Goal: Book appointment/travel/reservation

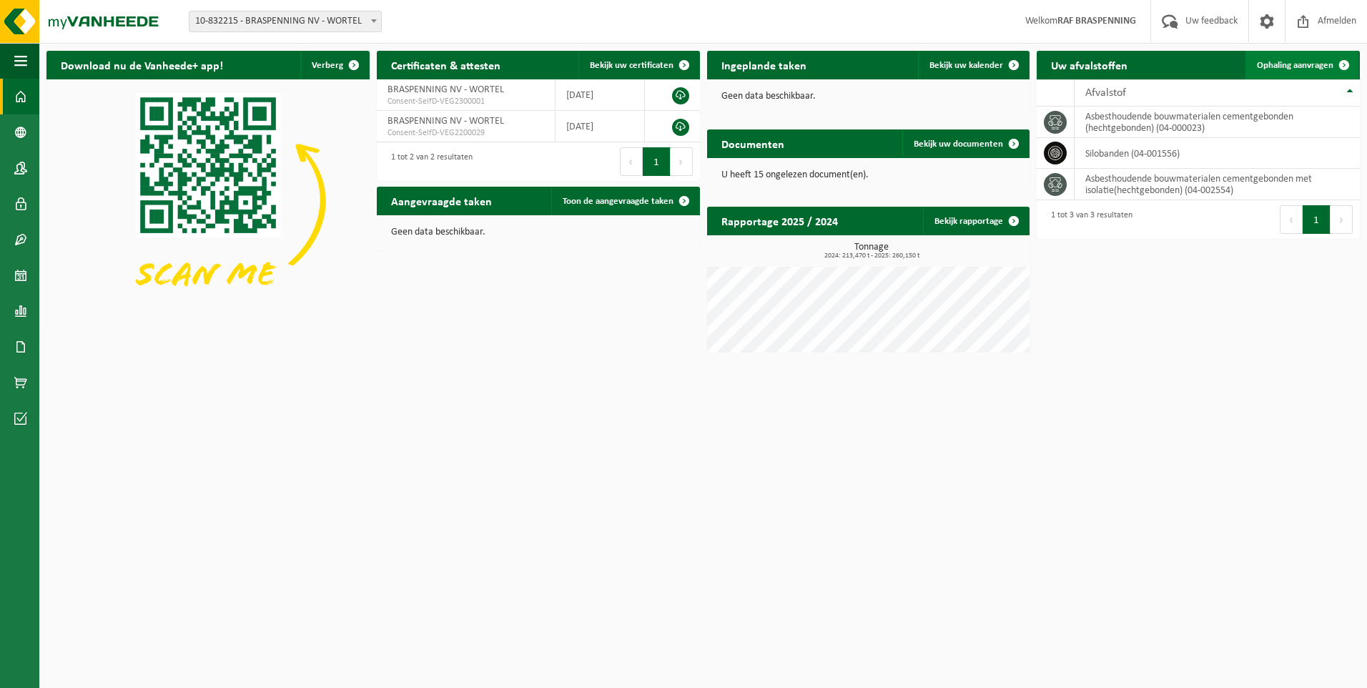
click at [1289, 64] on span "Ophaling aanvragen" at bounding box center [1295, 65] width 76 height 9
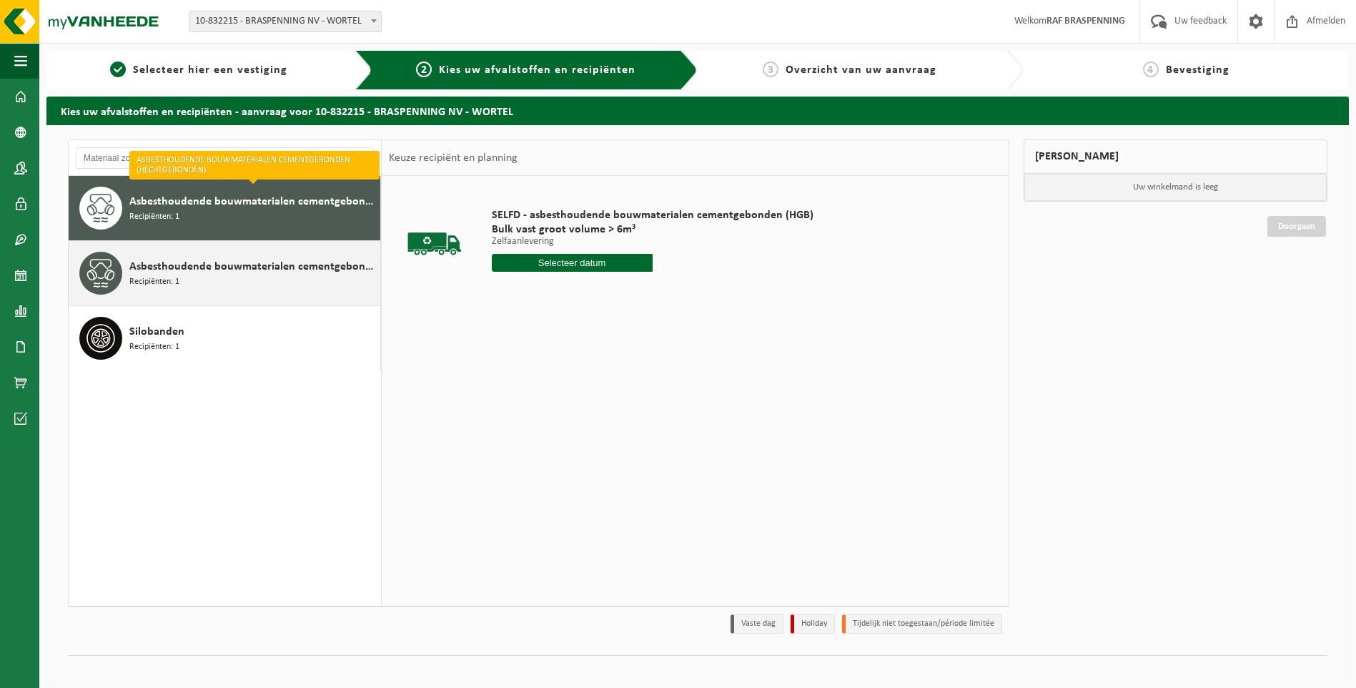
click at [227, 275] on div "Asbesthoudende bouwmaterialen cementgebonden met isolatie(hechtgebonden) Recipi…" at bounding box center [252, 273] width 247 height 43
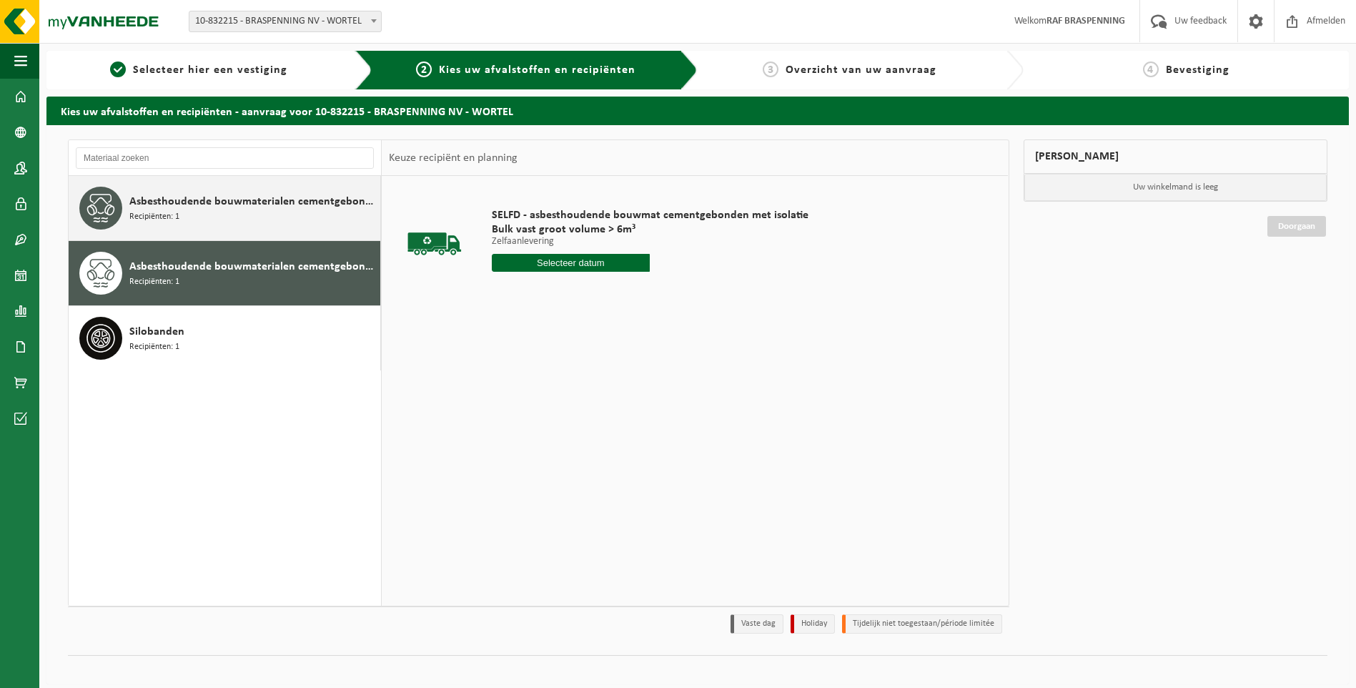
click at [264, 212] on div "Asbesthoudende bouwmaterialen cementgebonden (hechtgebonden) Recipiënten: 1" at bounding box center [252, 208] width 247 height 43
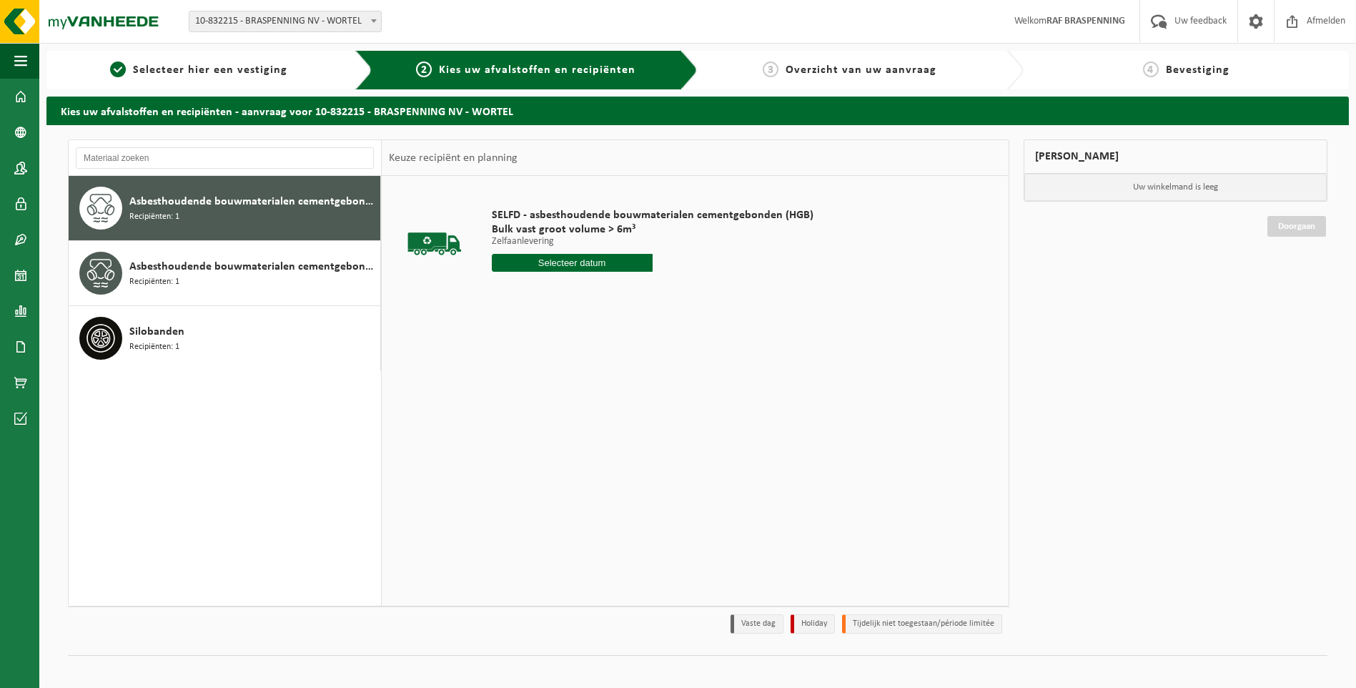
click at [568, 264] on input "text" at bounding box center [572, 263] width 161 height 18
click at [531, 415] on div "19" at bounding box center [530, 412] width 25 height 23
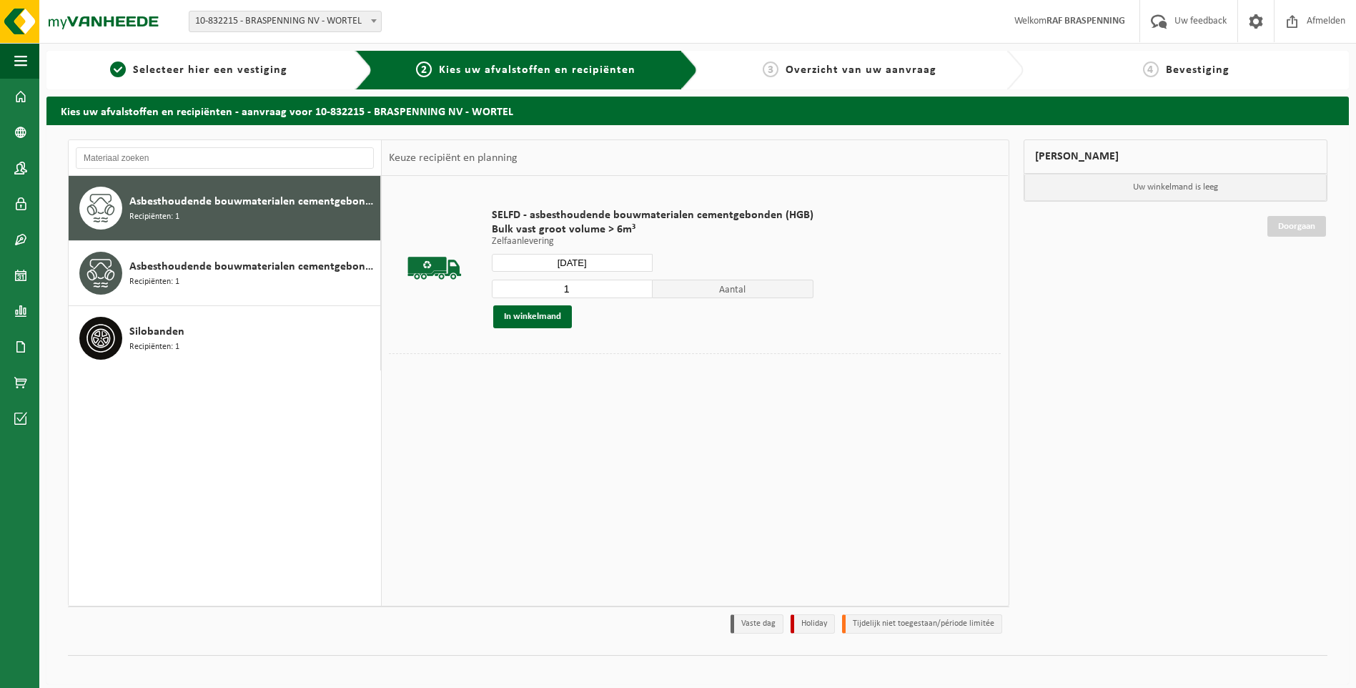
type input "Van 2025-08-19"
click at [582, 287] on input "1" at bounding box center [572, 289] width 161 height 19
type input "2"
click at [533, 318] on button "In winkelmand" at bounding box center [532, 316] width 79 height 23
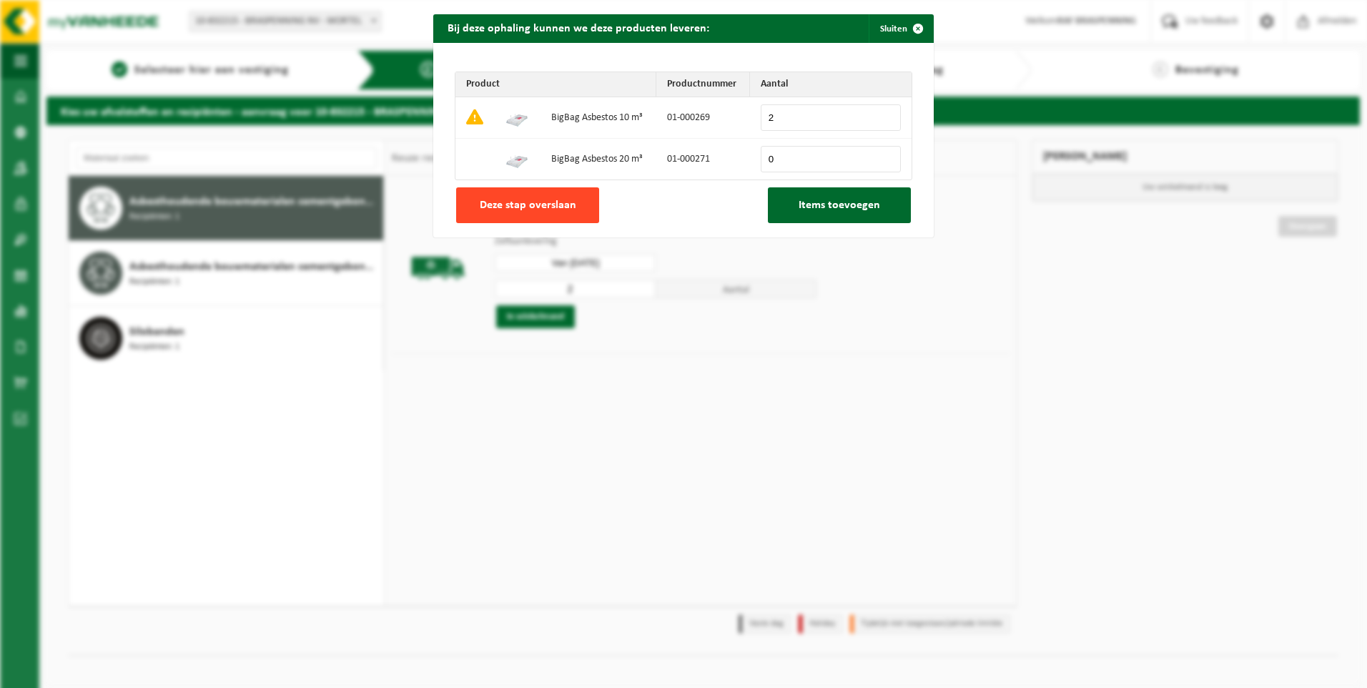
click at [525, 207] on span "Deze stap overslaan" at bounding box center [528, 204] width 97 height 11
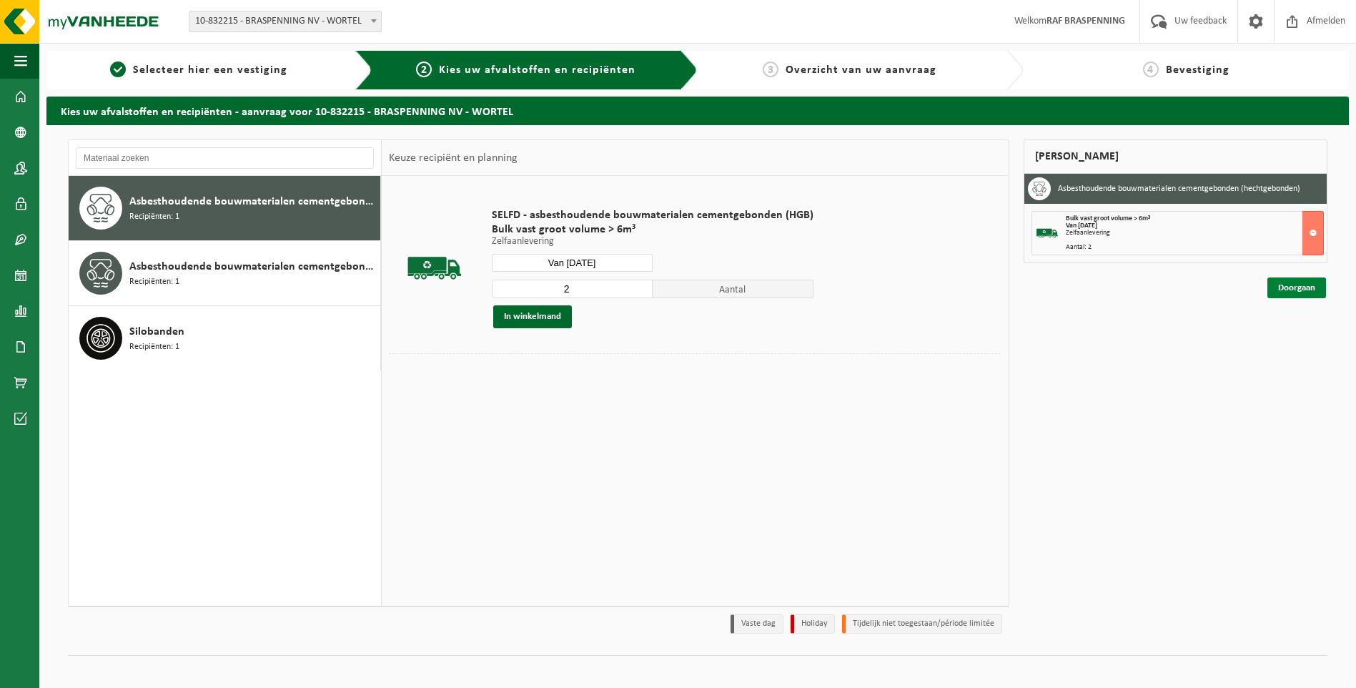
click at [1293, 287] on link "Doorgaan" at bounding box center [1297, 287] width 59 height 21
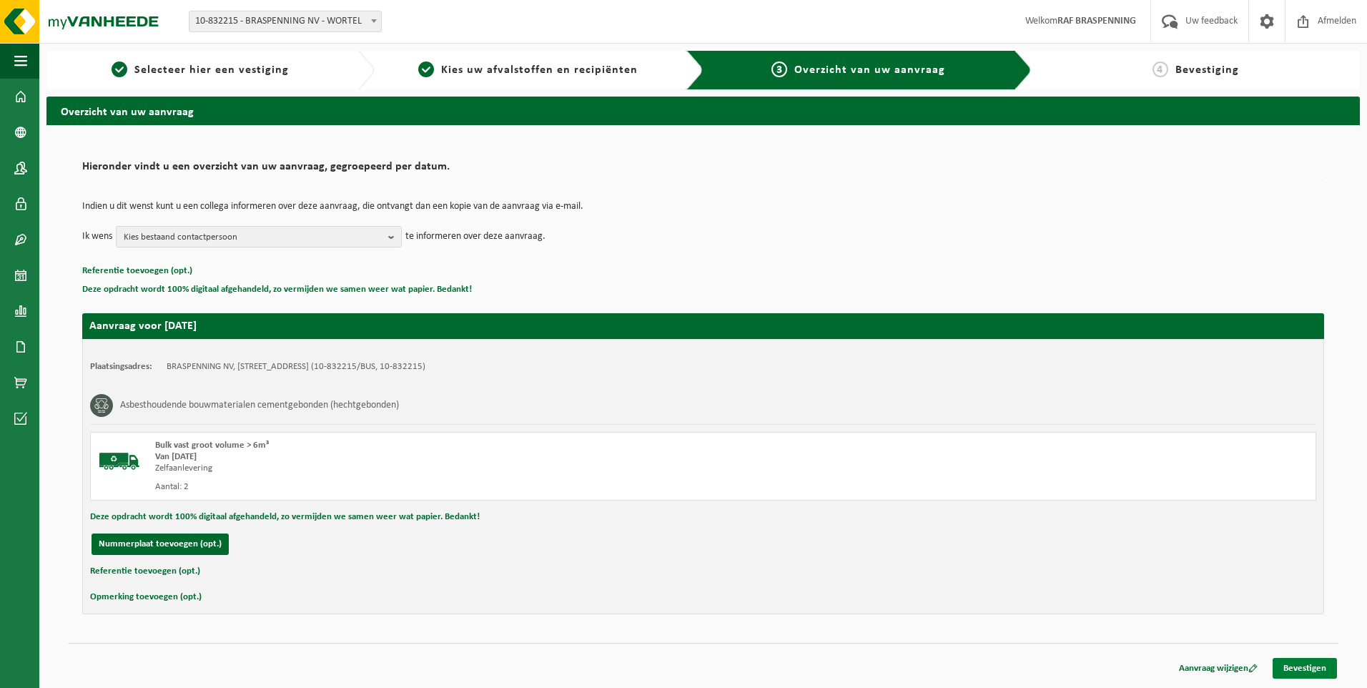
click at [1300, 669] on link "Bevestigen" at bounding box center [1305, 668] width 64 height 21
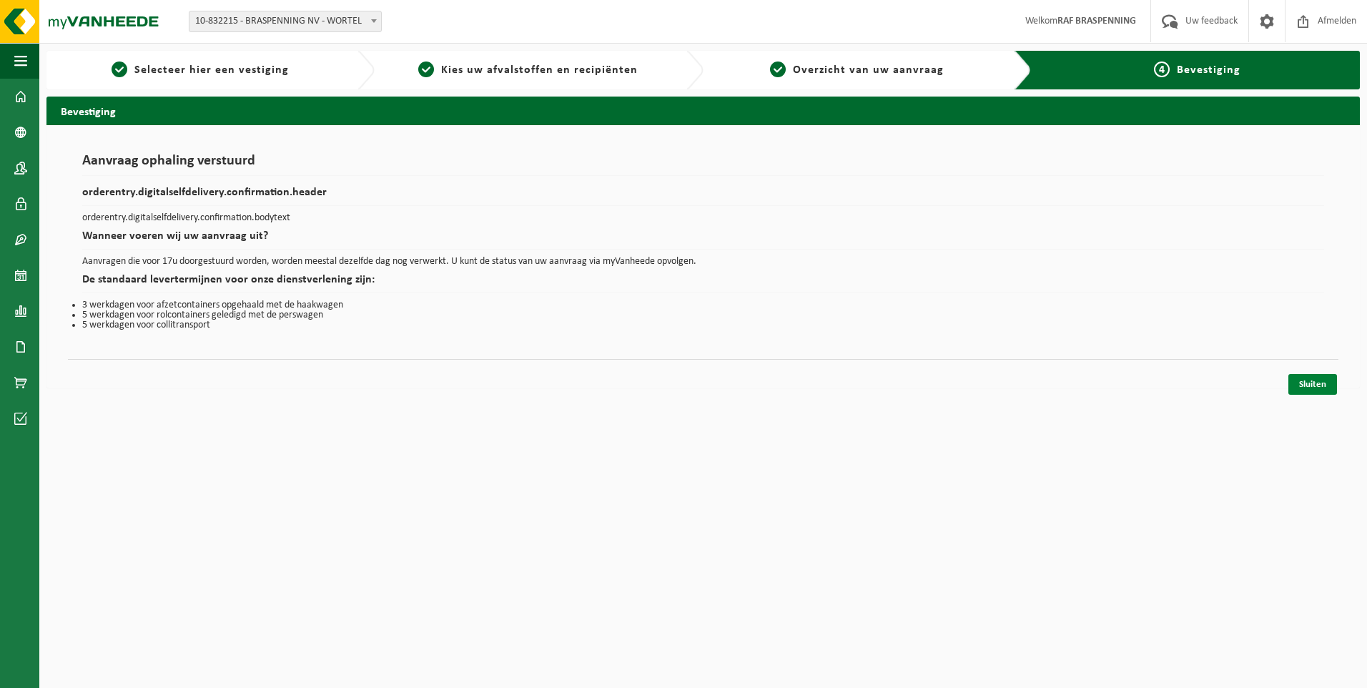
click at [1308, 380] on link "Sluiten" at bounding box center [1312, 384] width 49 height 21
